Goal: Task Accomplishment & Management: Use online tool/utility

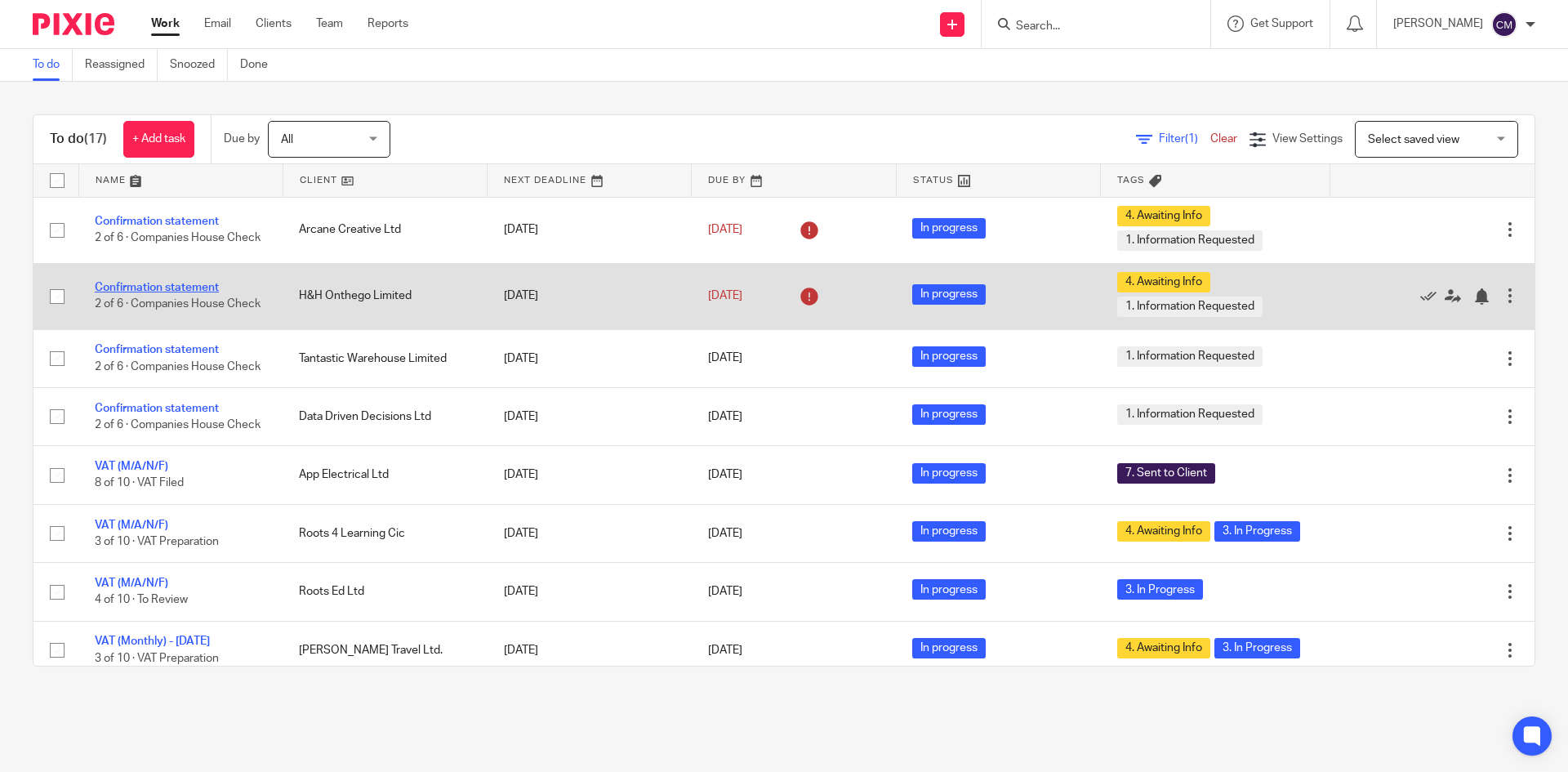
click at [205, 282] on link "Confirmation statement" at bounding box center [157, 287] width 124 height 12
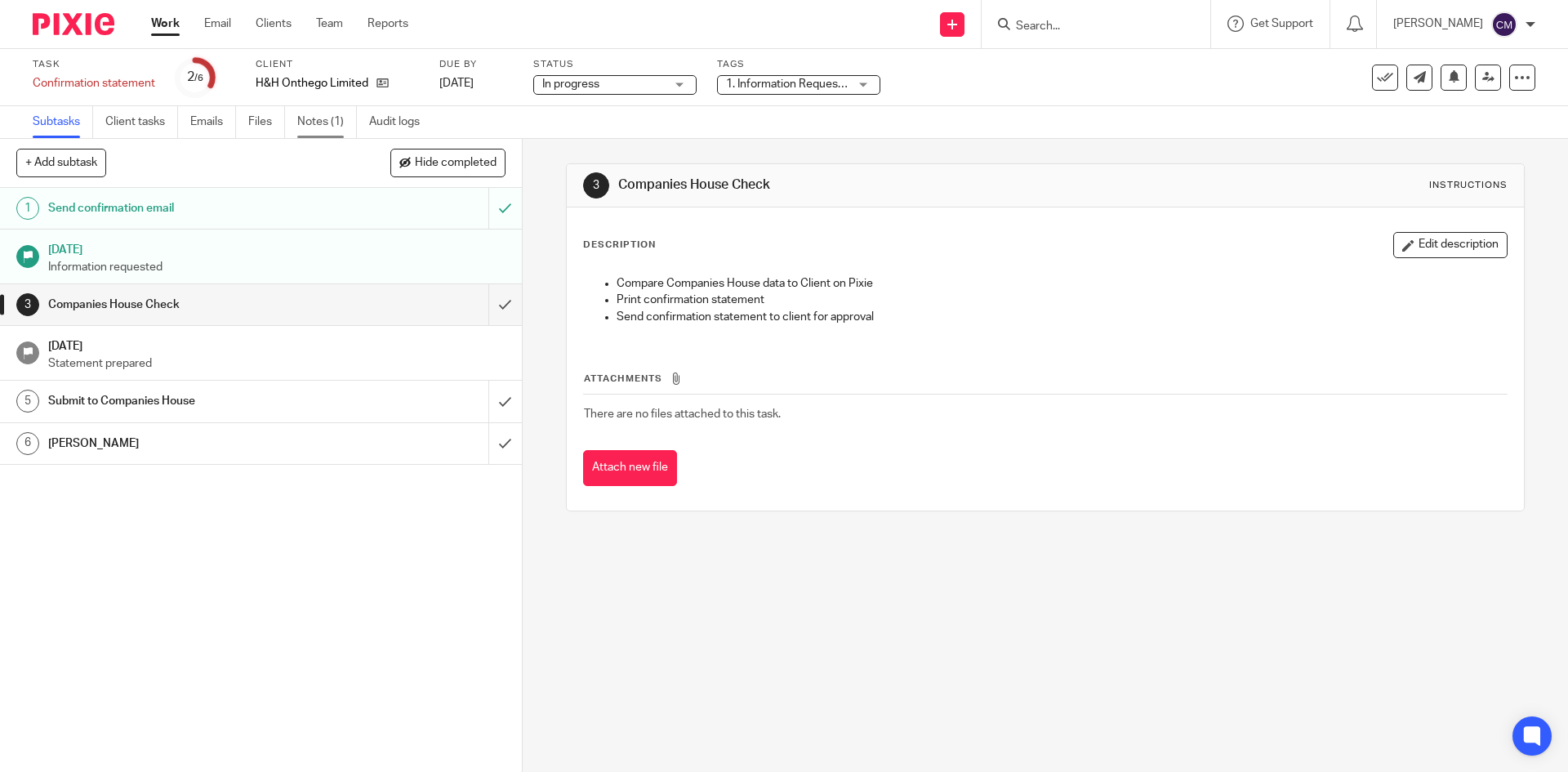
click at [304, 116] on link "Notes (1)" at bounding box center [327, 122] width 59 height 32
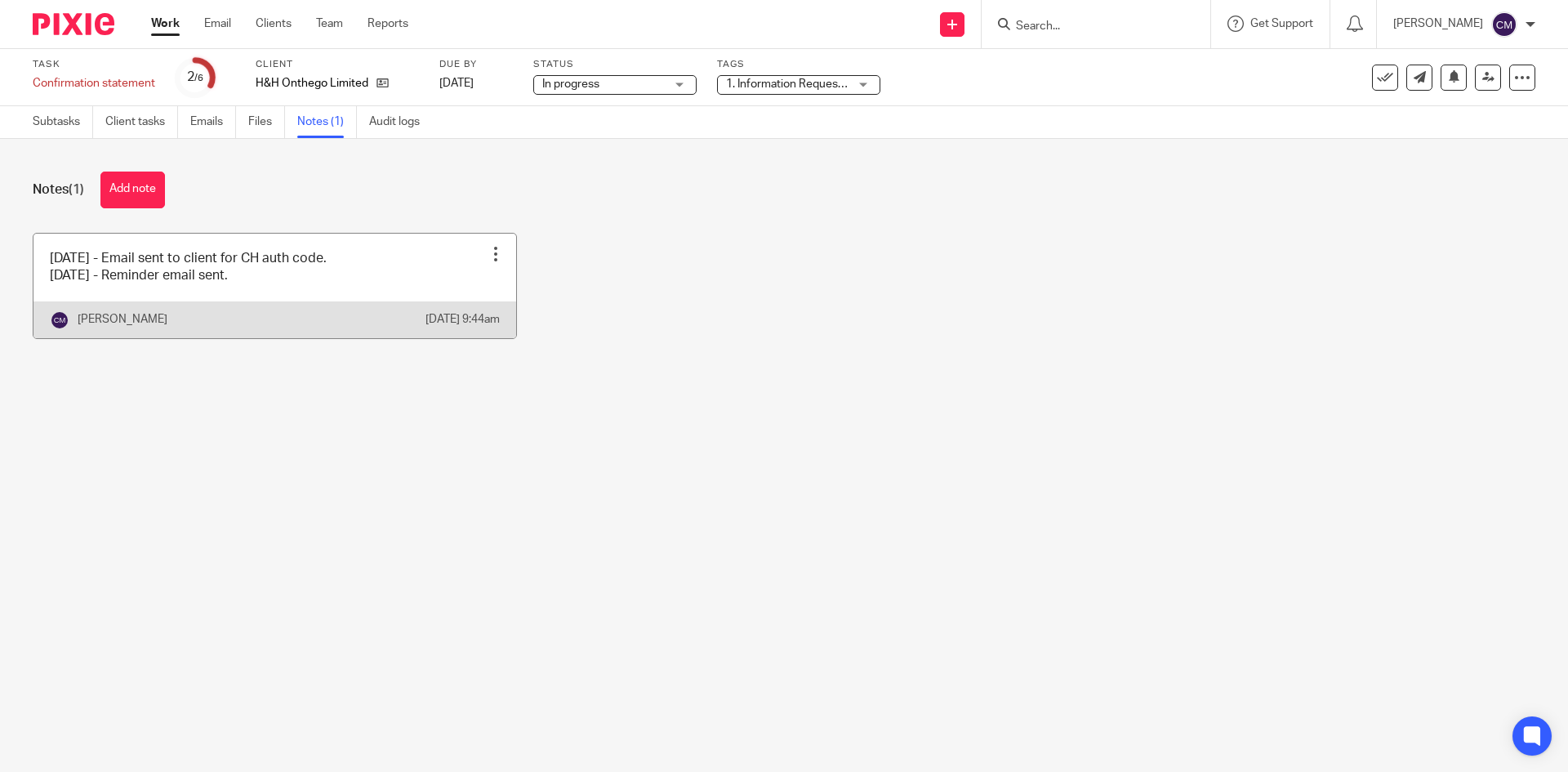
click at [488, 258] on div at bounding box center [496, 254] width 17 height 17
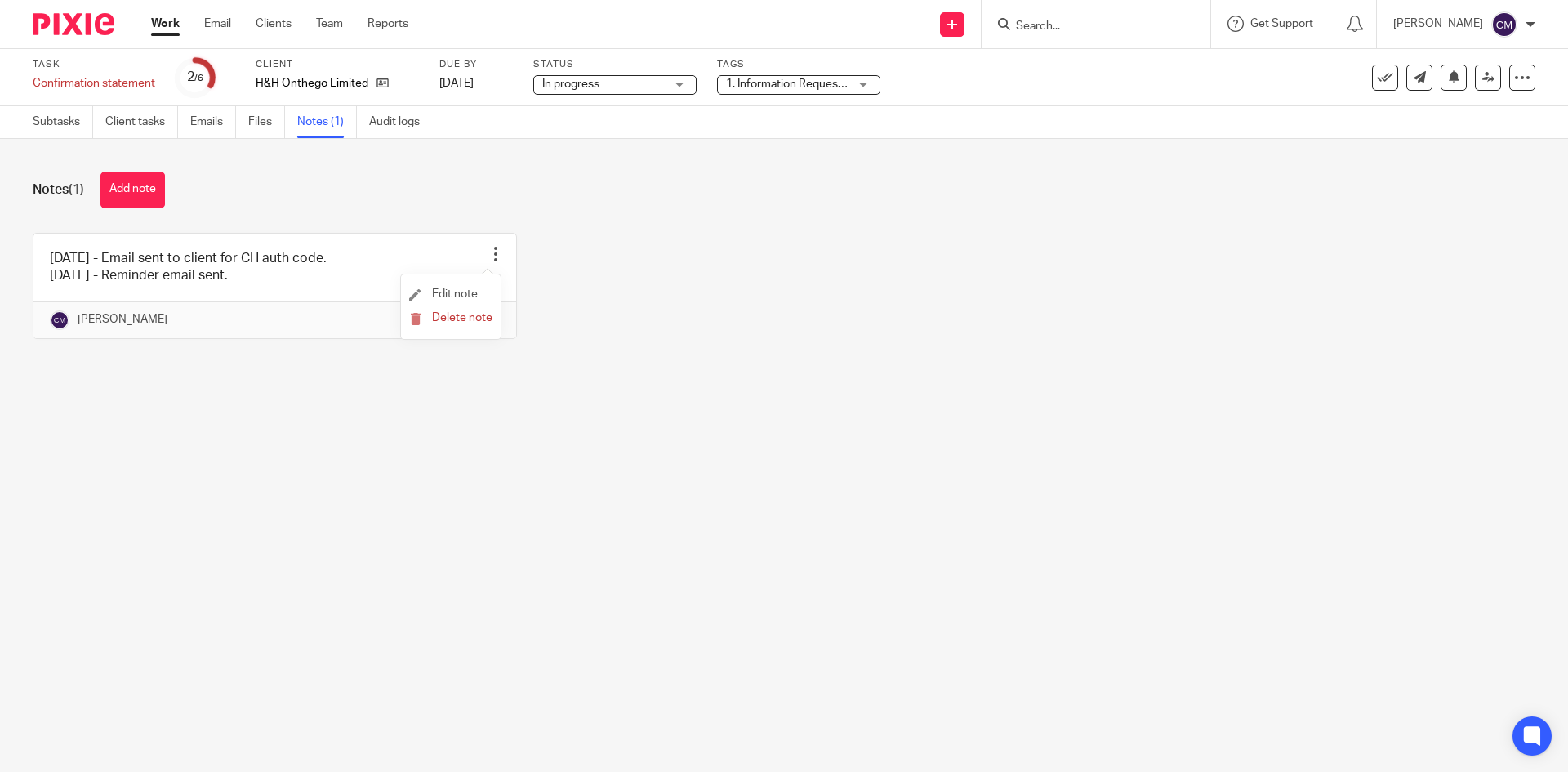
click at [480, 292] on li "Edit note" at bounding box center [451, 295] width 83 height 25
click at [421, 285] on li "Edit note" at bounding box center [451, 295] width 83 height 25
click at [451, 293] on span "Edit note" at bounding box center [455, 294] width 45 height 12
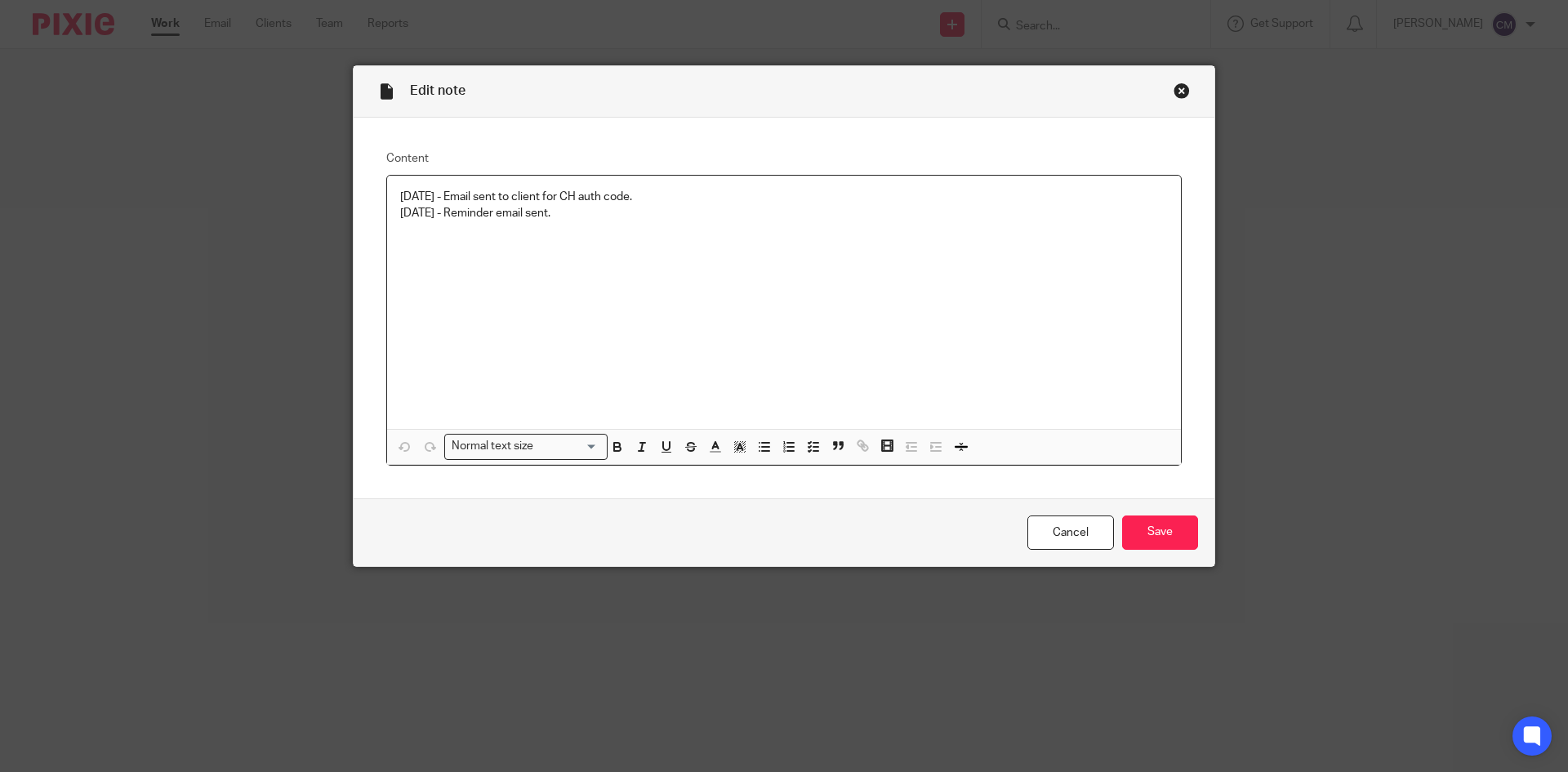
click at [602, 230] on div "[DATE] - Email sent to client for CH auth code. [DATE] - Reminder email sent." at bounding box center [784, 302] width 794 height 253
click at [893, 332] on div "[DATE] - Email sent to client for CH auth code. [DATE] - Reminder email sent. […" at bounding box center [784, 302] width 794 height 253
click at [1157, 538] on input "Save" at bounding box center [1160, 533] width 76 height 36
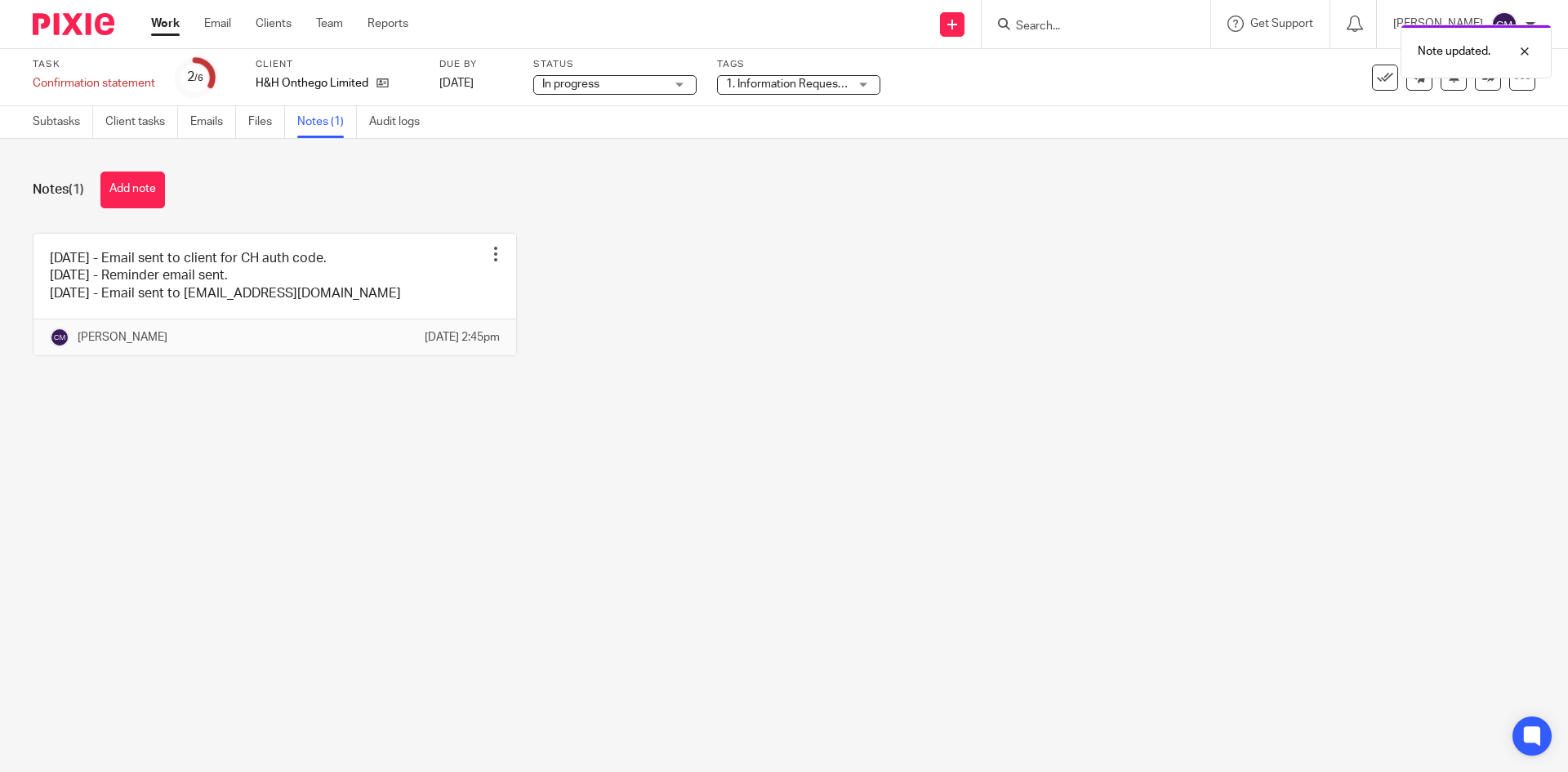
click at [172, 22] on link "Work" at bounding box center [165, 24] width 29 height 17
